Goal: Information Seeking & Learning: Compare options

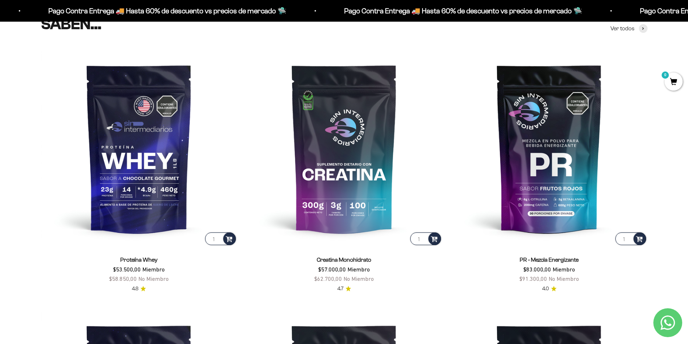
scroll to position [317, 0]
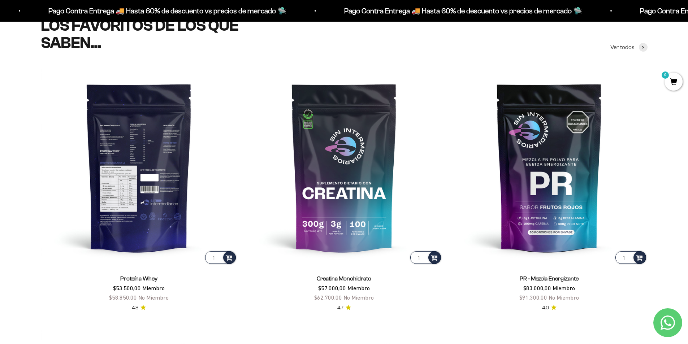
click at [150, 147] on img at bounding box center [139, 167] width 196 height 196
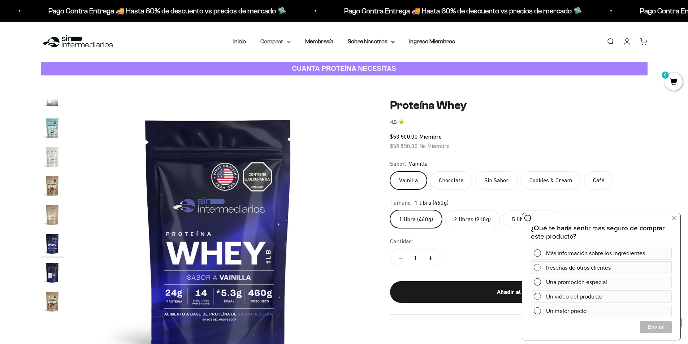
click at [283, 42] on summary "Comprar" at bounding box center [275, 41] width 30 height 9
click at [314, 65] on summary "Proteínas" at bounding box center [295, 64] width 60 height 9
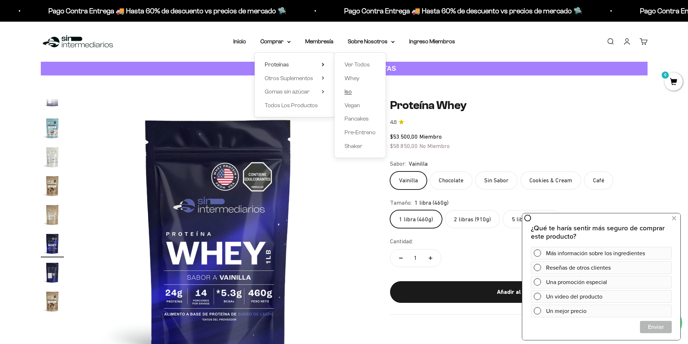
click at [349, 91] on span "Iso" at bounding box center [347, 91] width 7 height 6
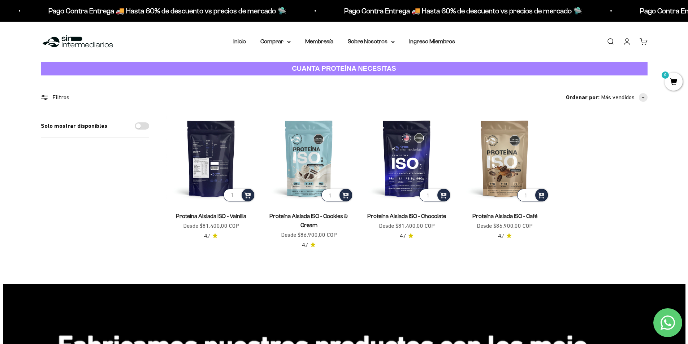
click at [202, 166] on img at bounding box center [210, 158] width 89 height 89
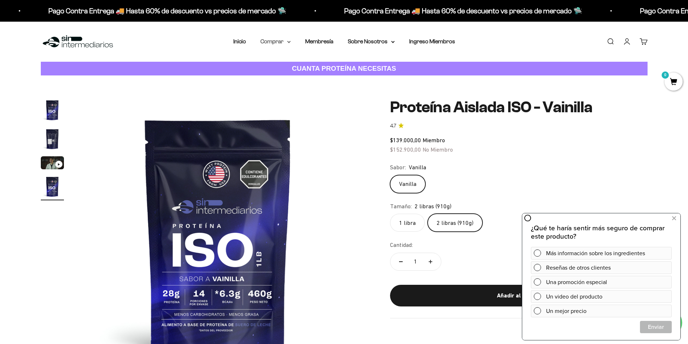
click at [282, 45] on summary "Comprar" at bounding box center [275, 41] width 30 height 9
click at [318, 77] on summary "Otros Suplementos" at bounding box center [295, 78] width 60 height 9
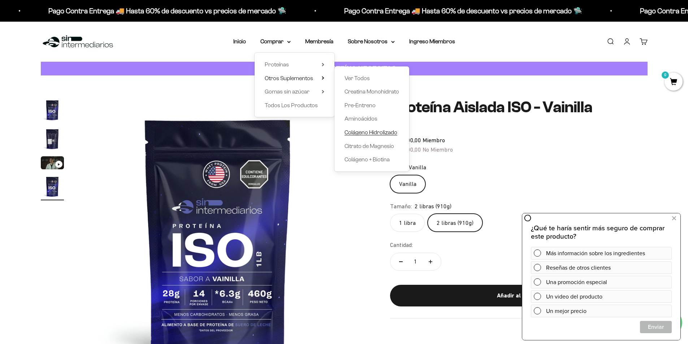
click at [377, 133] on span "Colágeno Hidrolizado" at bounding box center [370, 132] width 53 height 6
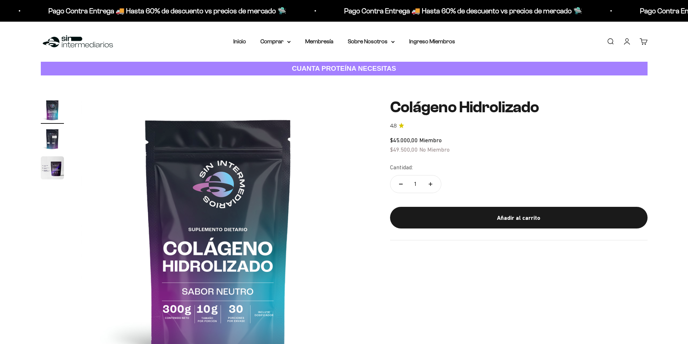
click at [434, 141] on span "$45.000,00 Miembro" at bounding box center [416, 140] width 52 height 6
click at [471, 170] on div "Cantidad: 1" at bounding box center [518, 179] width 257 height 32
click at [277, 42] on summary "Comprar" at bounding box center [275, 41] width 30 height 9
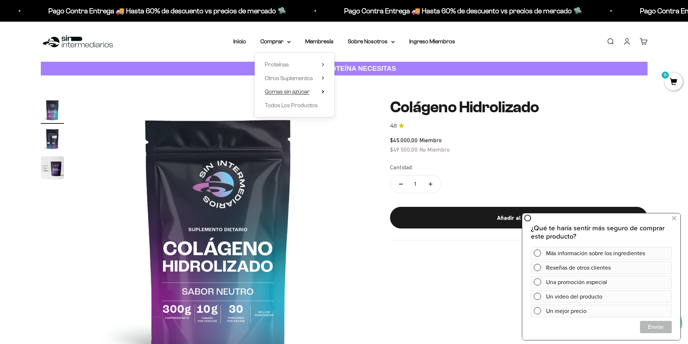
click at [320, 93] on summary "Gomas sin azúcar" at bounding box center [295, 91] width 60 height 9
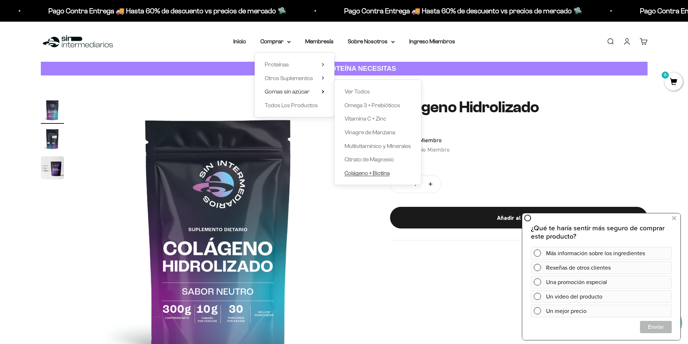
click at [369, 174] on span "Colágeno + Biotina" at bounding box center [366, 173] width 45 height 6
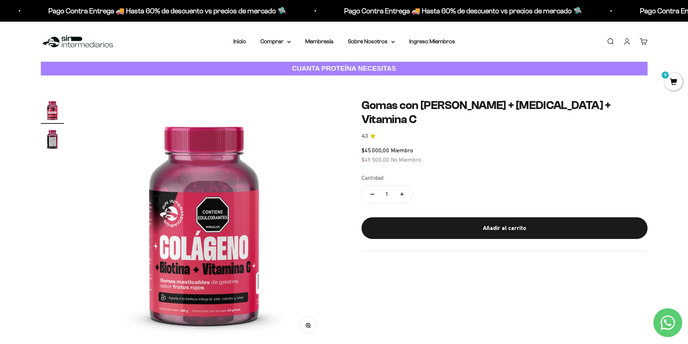
click at [55, 139] on img "Ir al artículo 2" at bounding box center [52, 138] width 23 height 23
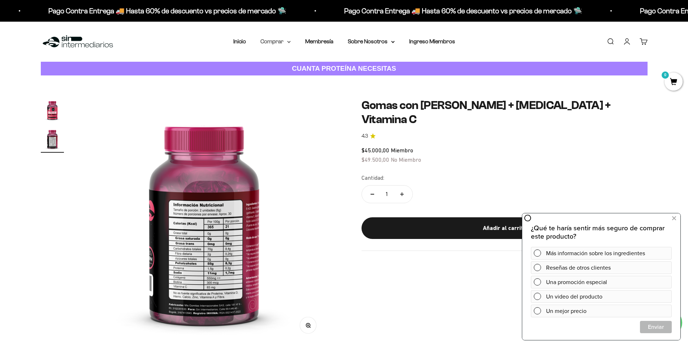
click at [272, 42] on summary "Comprar" at bounding box center [275, 41] width 30 height 9
click at [319, 79] on summary "Otros Suplementos" at bounding box center [295, 78] width 60 height 9
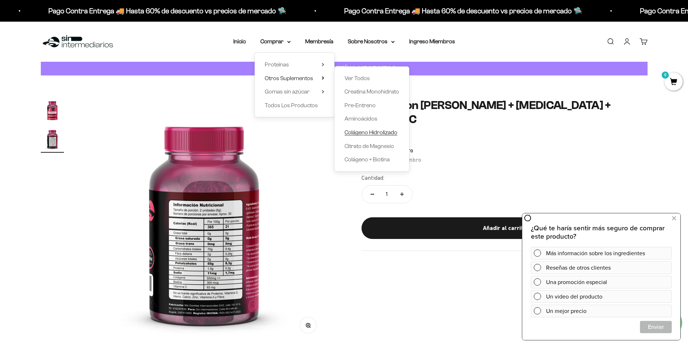
click at [362, 130] on span "Colágeno Hidrolizado" at bounding box center [370, 132] width 53 height 6
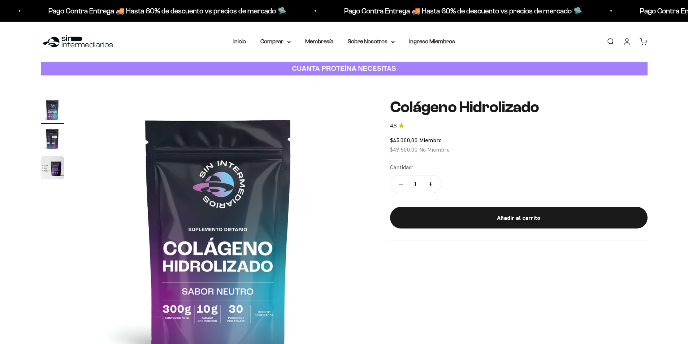
click at [48, 143] on img "Ir al artículo 2" at bounding box center [52, 138] width 23 height 23
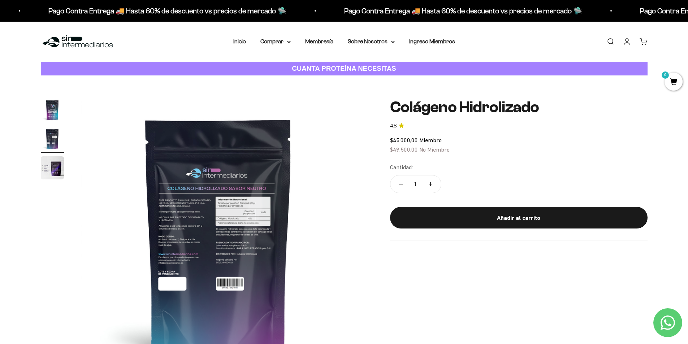
click at [46, 172] on img "Ir al artículo 3" at bounding box center [52, 167] width 23 height 23
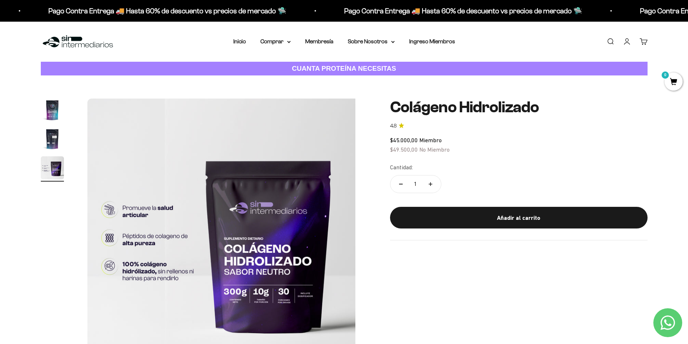
scroll to position [0, 565]
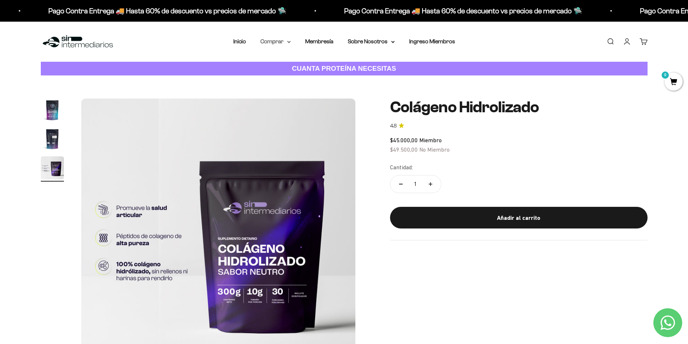
click at [283, 42] on summary "Comprar" at bounding box center [275, 41] width 30 height 9
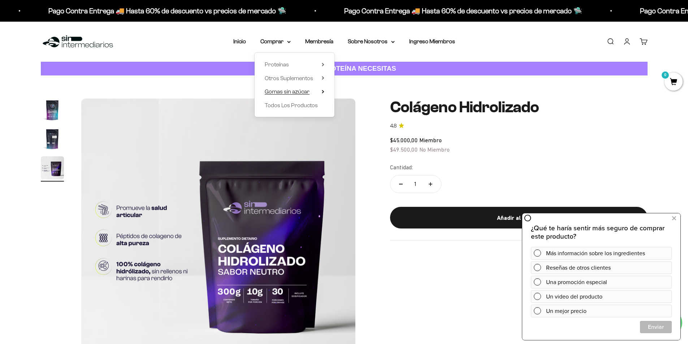
click at [321, 93] on summary "Gomas sin azúcar" at bounding box center [295, 91] width 60 height 9
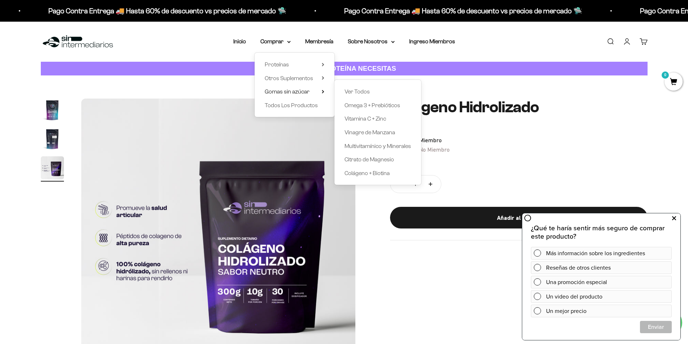
click at [673, 218] on icon at bounding box center [674, 218] width 4 height 9
